Goal: Transaction & Acquisition: Purchase product/service

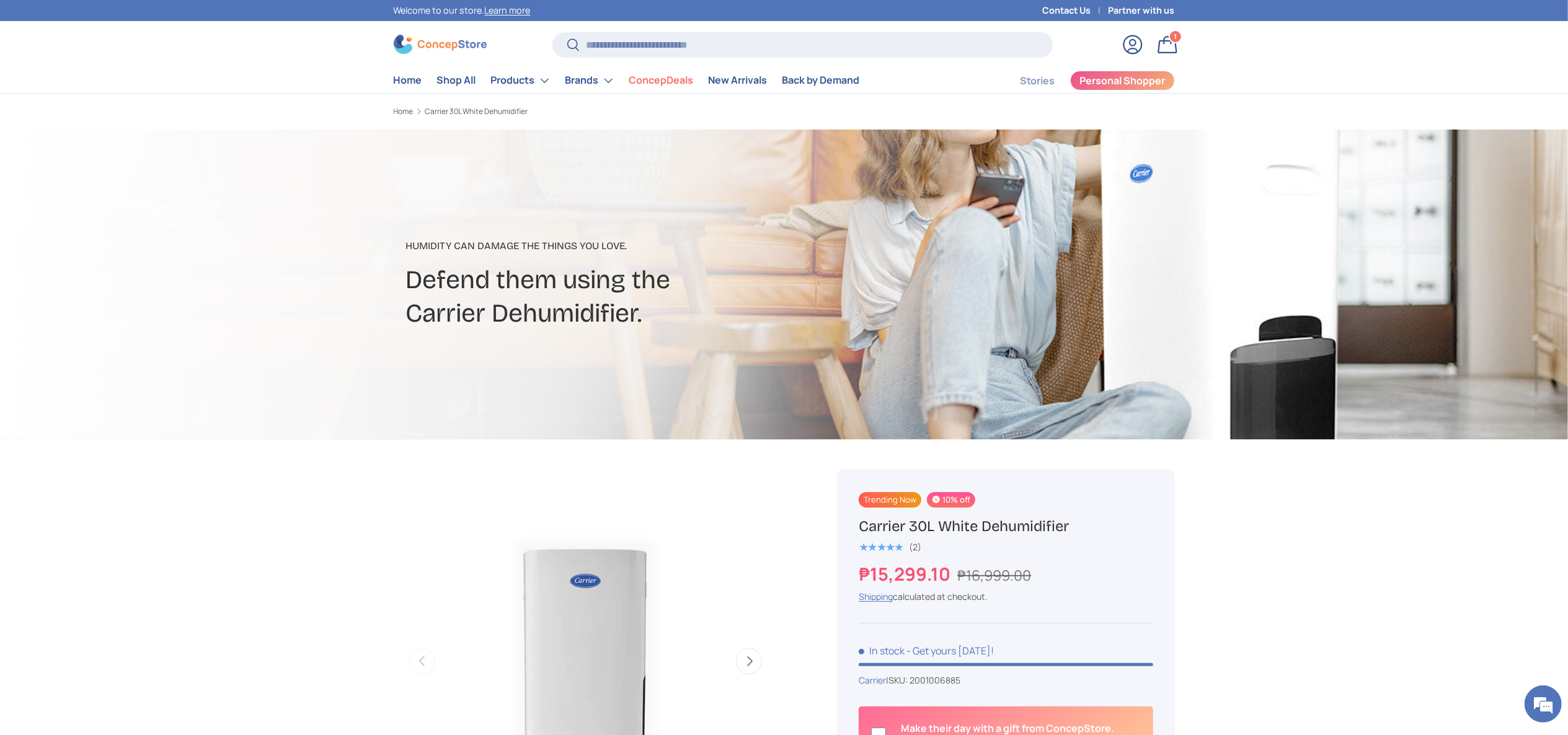
drag, startPoint x: 1110, startPoint y: 533, endPoint x: 787, endPoint y: 635, distance: 338.7
click at [848, 520] on div "Trending Now 10% off Carrier 30L White Dehumidifier ★★★★★ (2) ₱15,299.10 ₱16,99…" at bounding box center [1005, 721] width 337 height 503
copy h1 "Carrier 30L White Dehumidifier"
drag, startPoint x: 1059, startPoint y: 569, endPoint x: 959, endPoint y: 574, distance: 100.1
click at [959, 574] on div "₱15,299.10 ₱16,999.00" at bounding box center [1005, 574] width 294 height 27
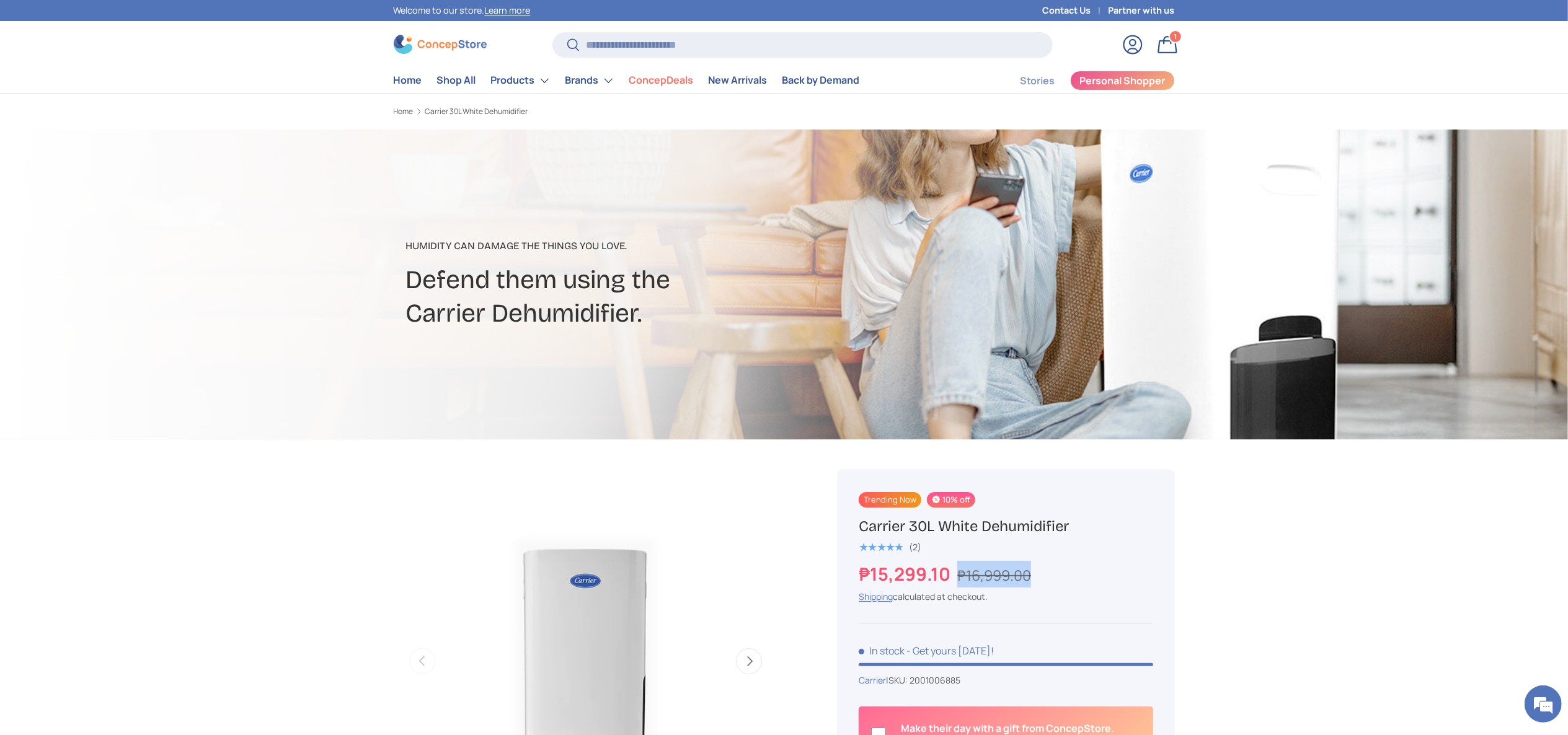
copy s "₱16,999.00"
drag, startPoint x: 946, startPoint y: 574, endPoint x: 830, endPoint y: 573, distance: 116.0
copy strong "₱15,299.10"
click at [697, 49] on input "Search" at bounding box center [802, 45] width 500 height 25
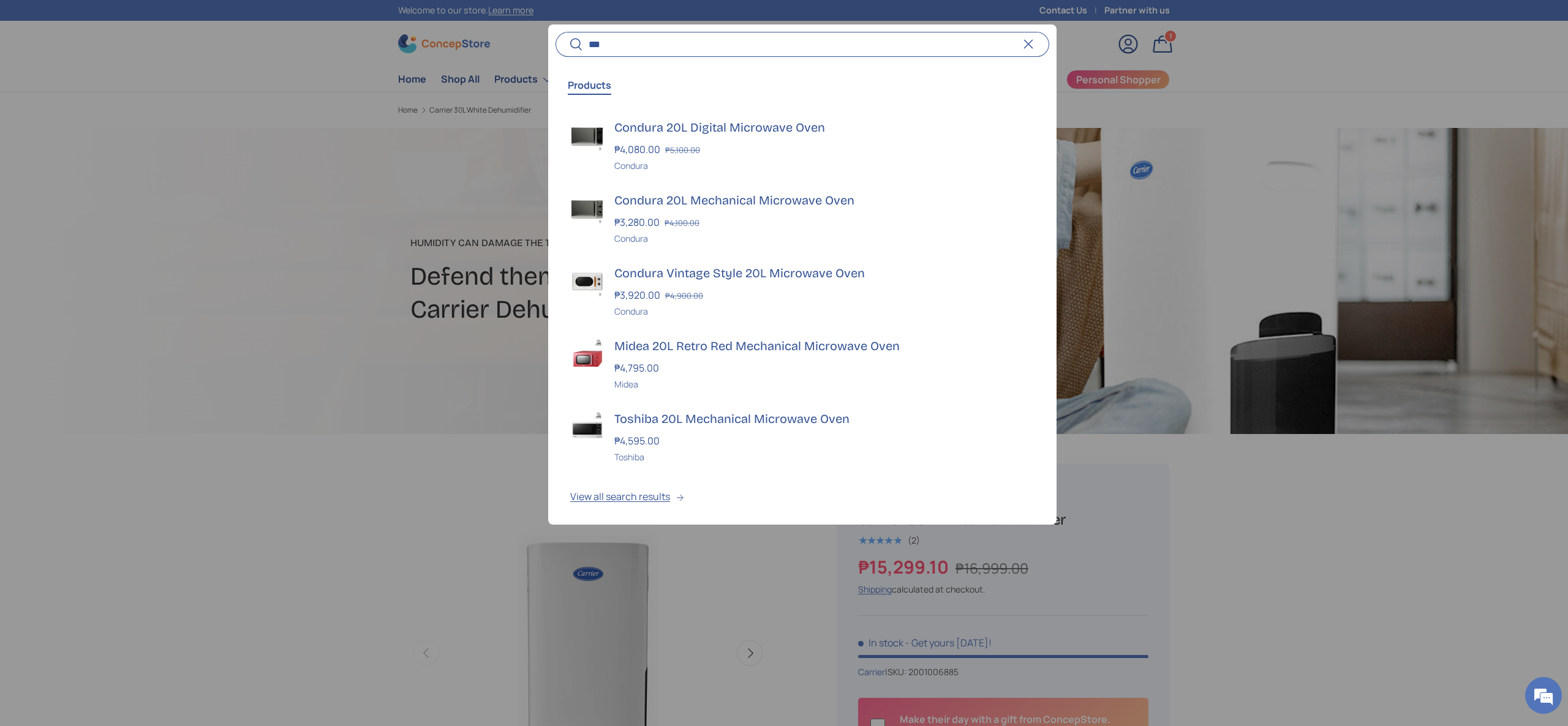
type input "***"
click at [1331, 580] on div at bounding box center [784, 363] width 1568 height 726
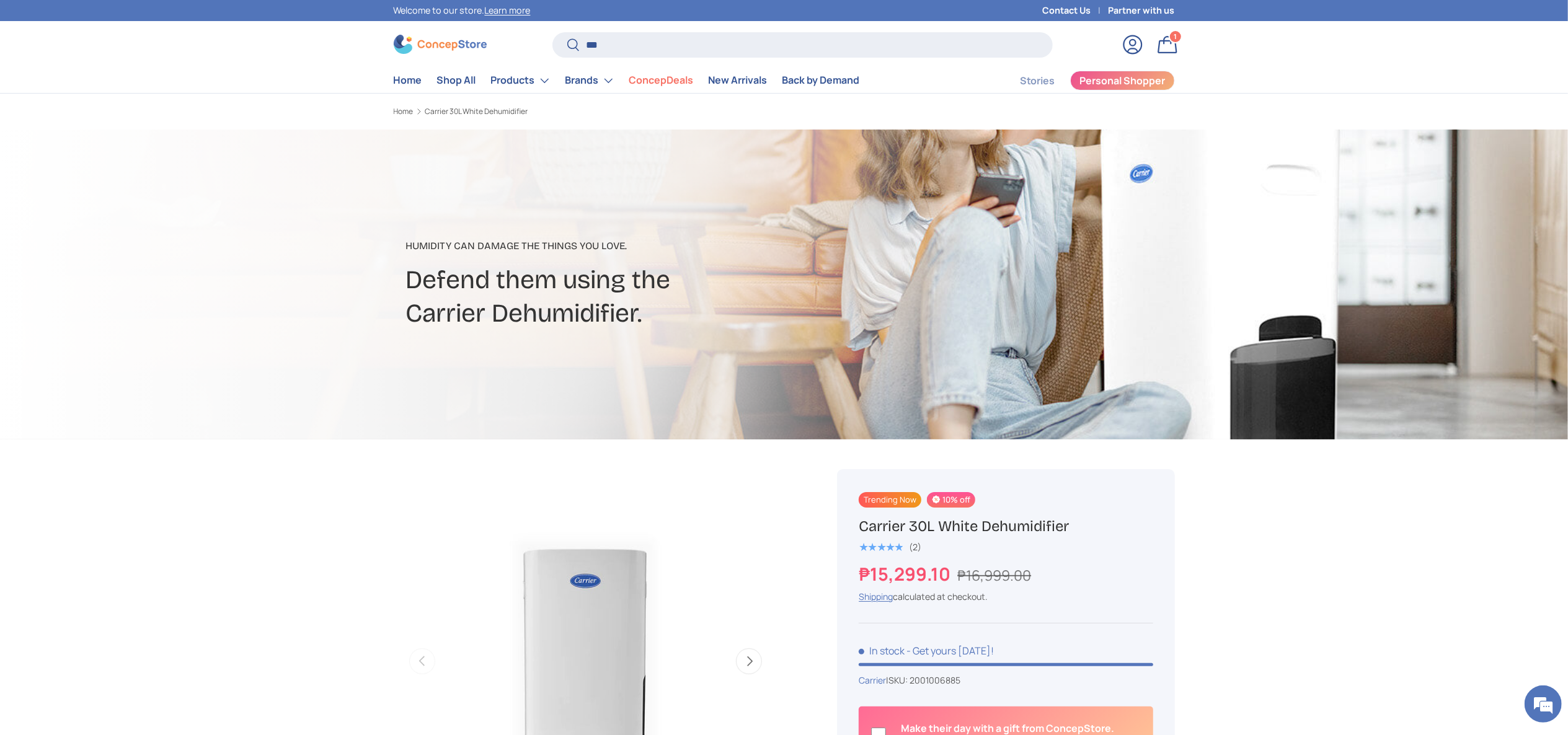
click at [461, 49] on img at bounding box center [440, 44] width 93 height 19
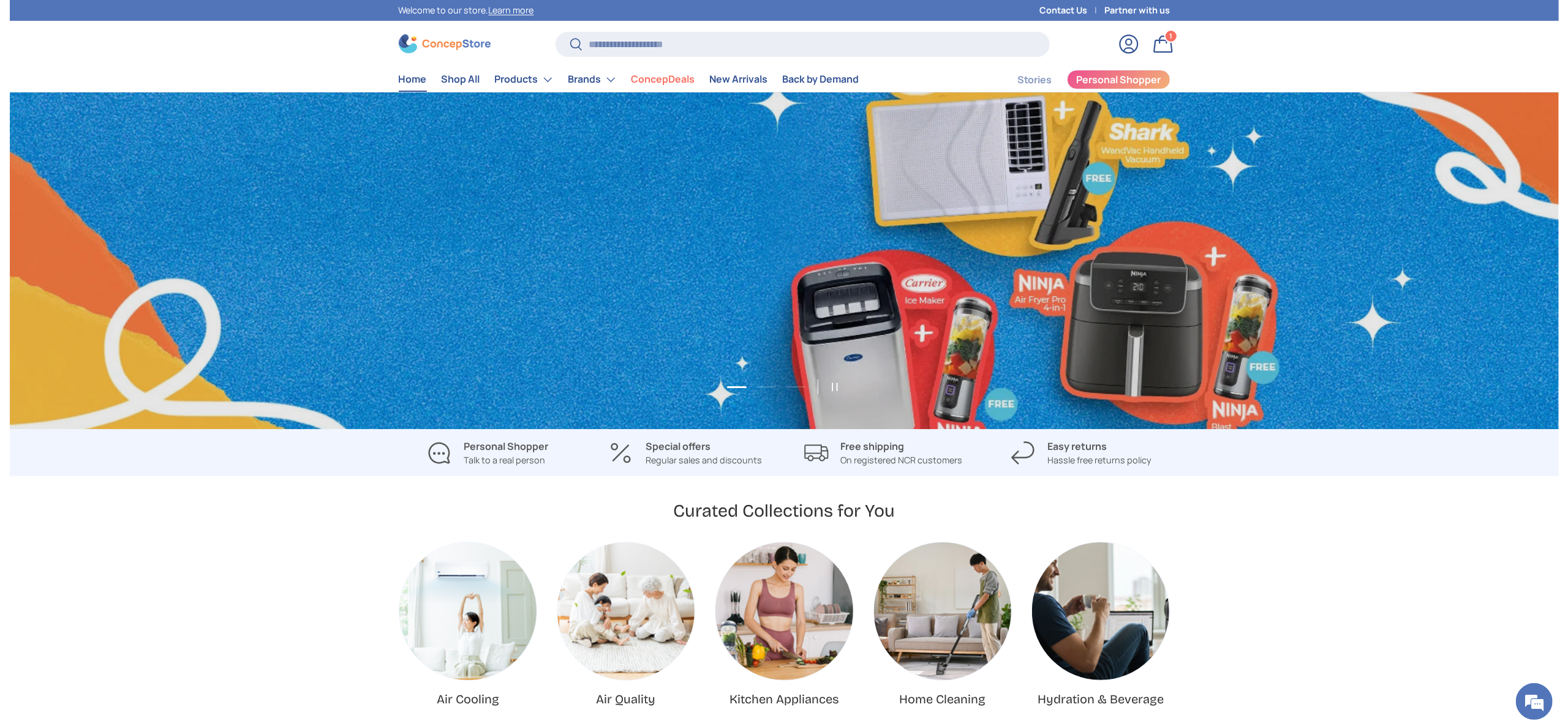
scroll to position [0, 1549]
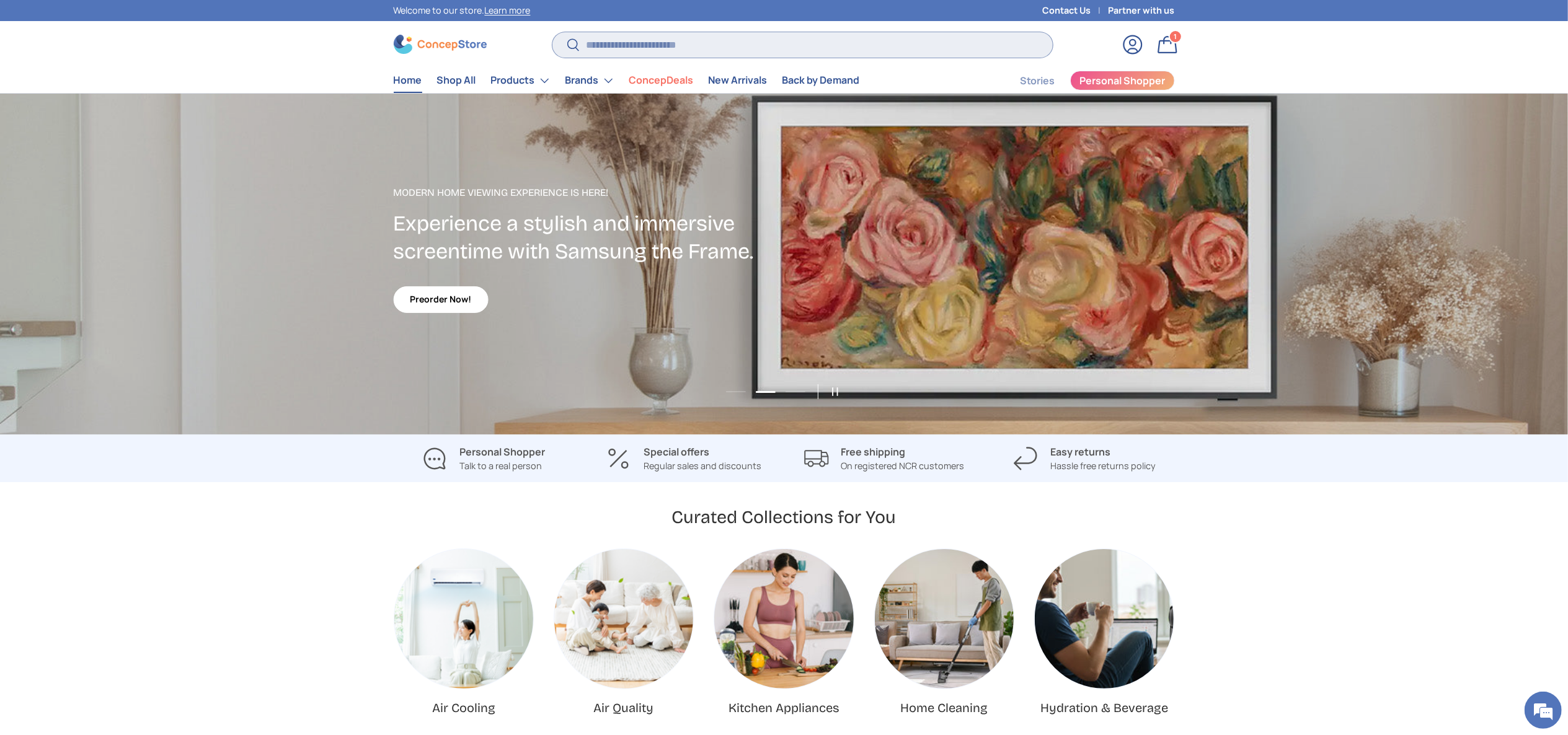
click at [666, 44] on input "Search" at bounding box center [802, 45] width 500 height 25
paste input "**********"
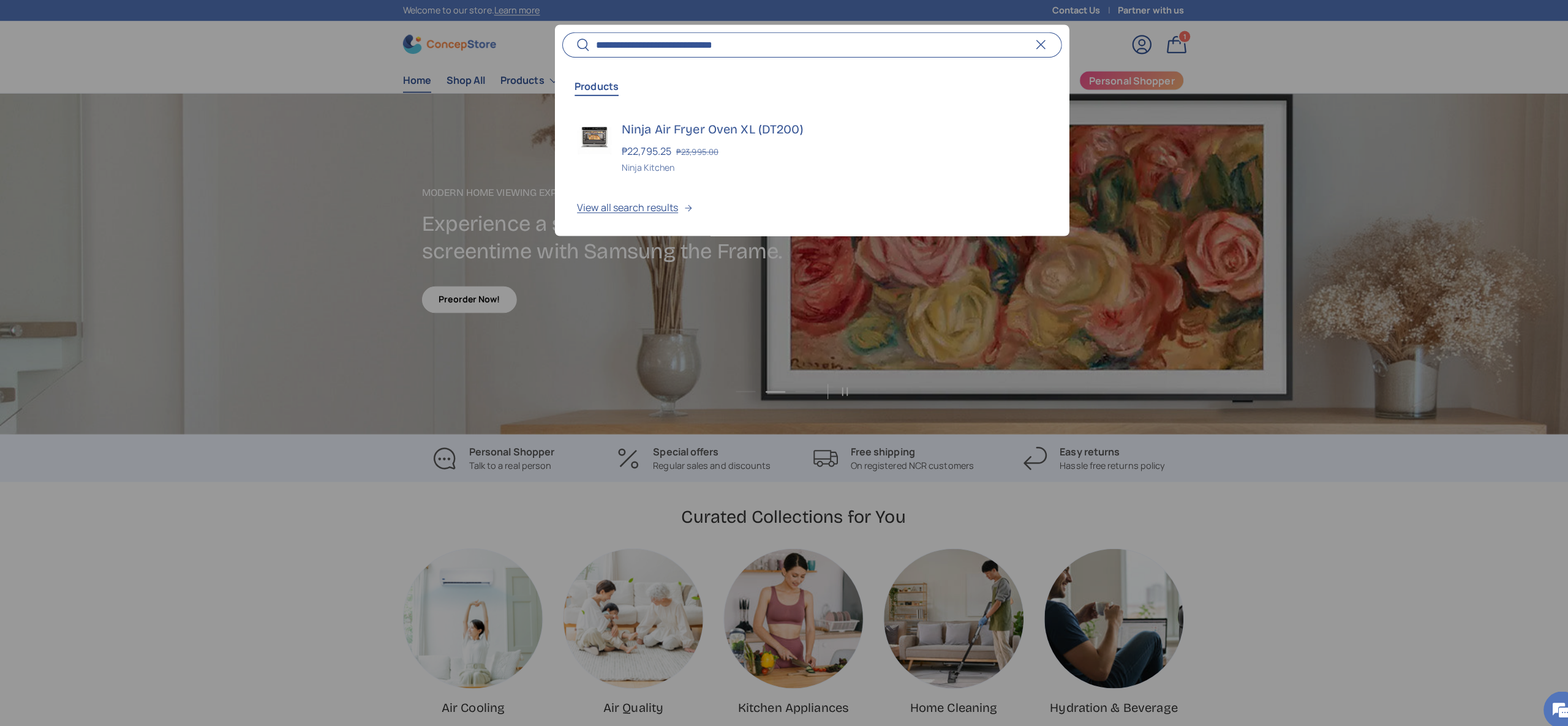
scroll to position [0, 1568]
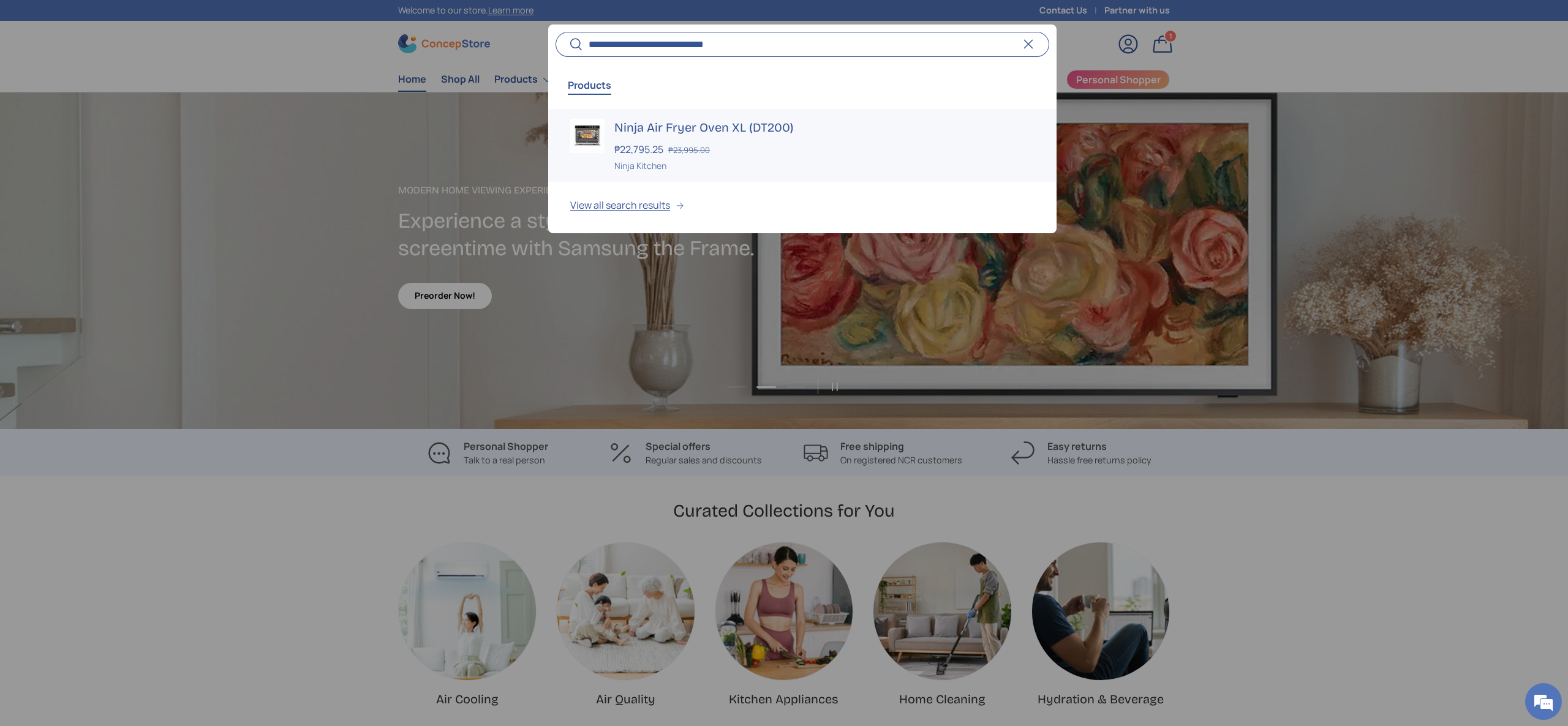
type input "**********"
click at [725, 149] on div "₱22,795.25 ₱23,995.00" at bounding box center [825, 150] width 420 height 15
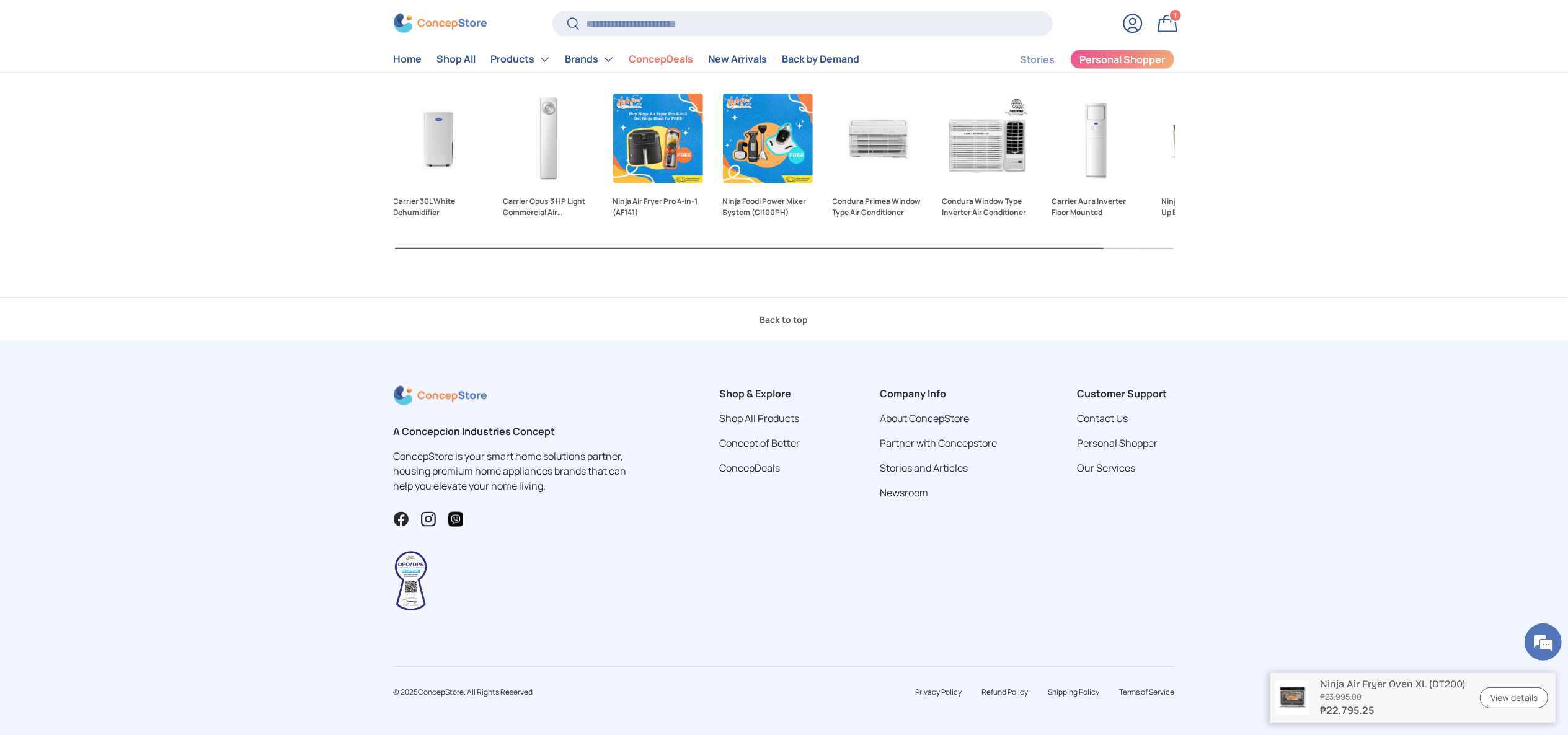
scroll to position [1108, 0]
